Goal: Task Accomplishment & Management: Manage account settings

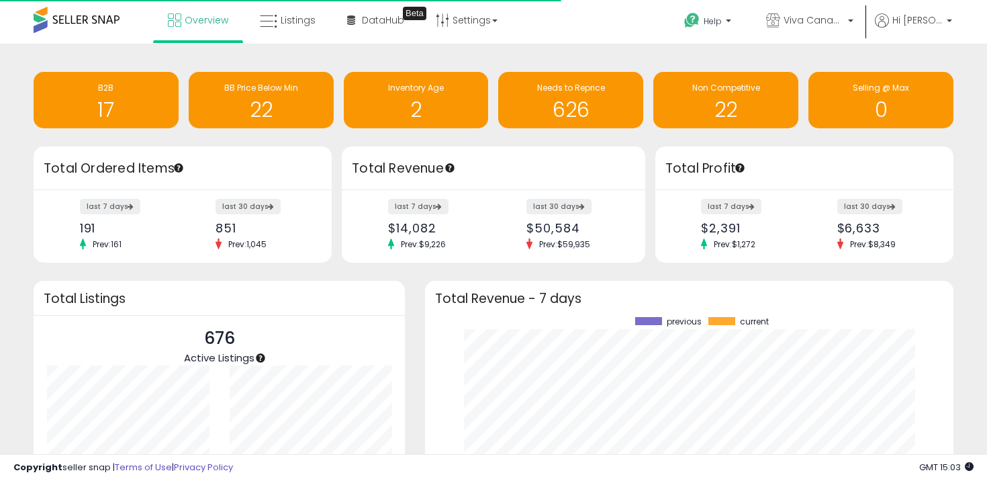
scroll to position [187, 501]
